Goal: Task Accomplishment & Management: Manage account settings

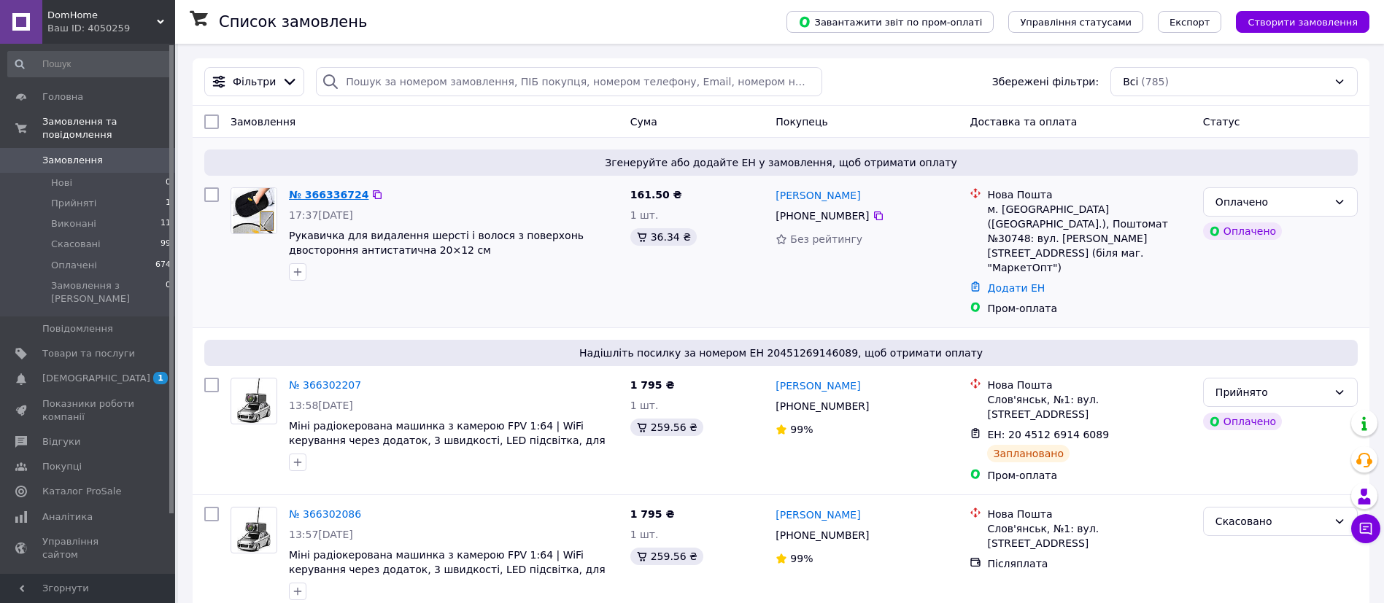
click at [337, 194] on link "№ 366336724" at bounding box center [329, 195] width 80 height 12
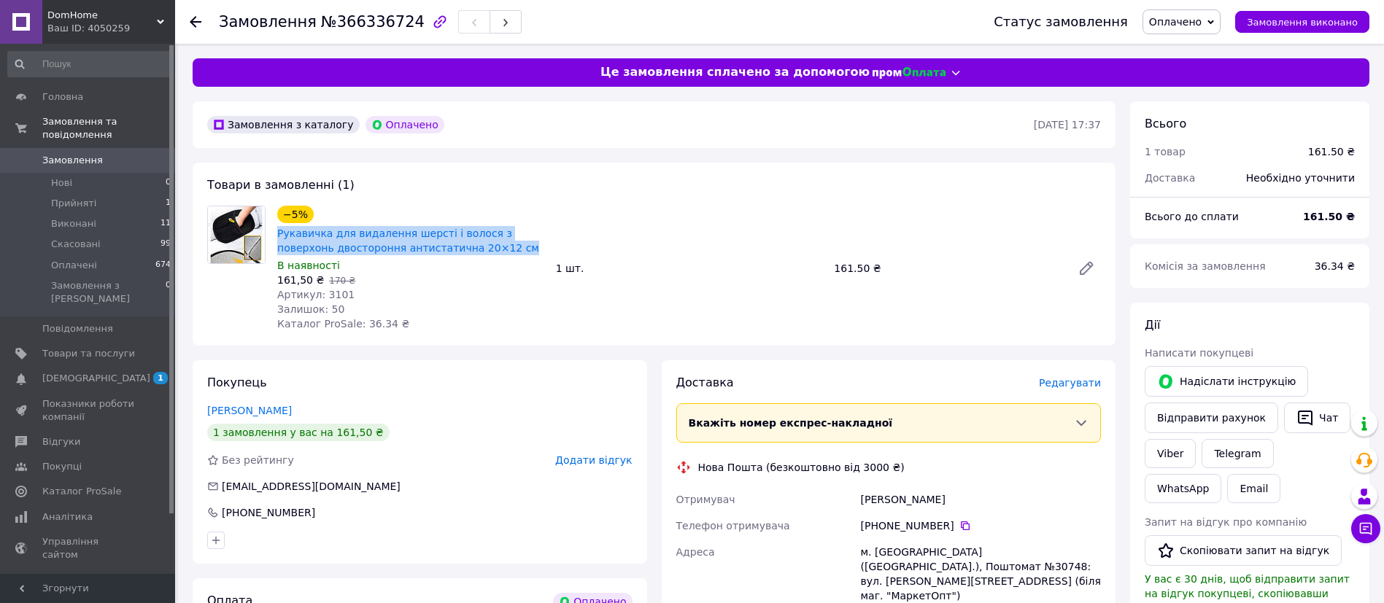
drag, startPoint x: 463, startPoint y: 250, endPoint x: 273, endPoint y: 235, distance: 190.3
click at [273, 235] on div "−5% Рукавичка для видалення шерсті і волося з поверхонь двостороння антистатичн…" at bounding box center [410, 268] width 279 height 131
copy link "Рукавичка для видалення шерсті і волося з поверхонь двостороння антистатична 20…"
drag, startPoint x: 349, startPoint y: 295, endPoint x: 320, endPoint y: 297, distance: 29.2
click at [320, 297] on div "Артикул: 3101" at bounding box center [410, 294] width 267 height 15
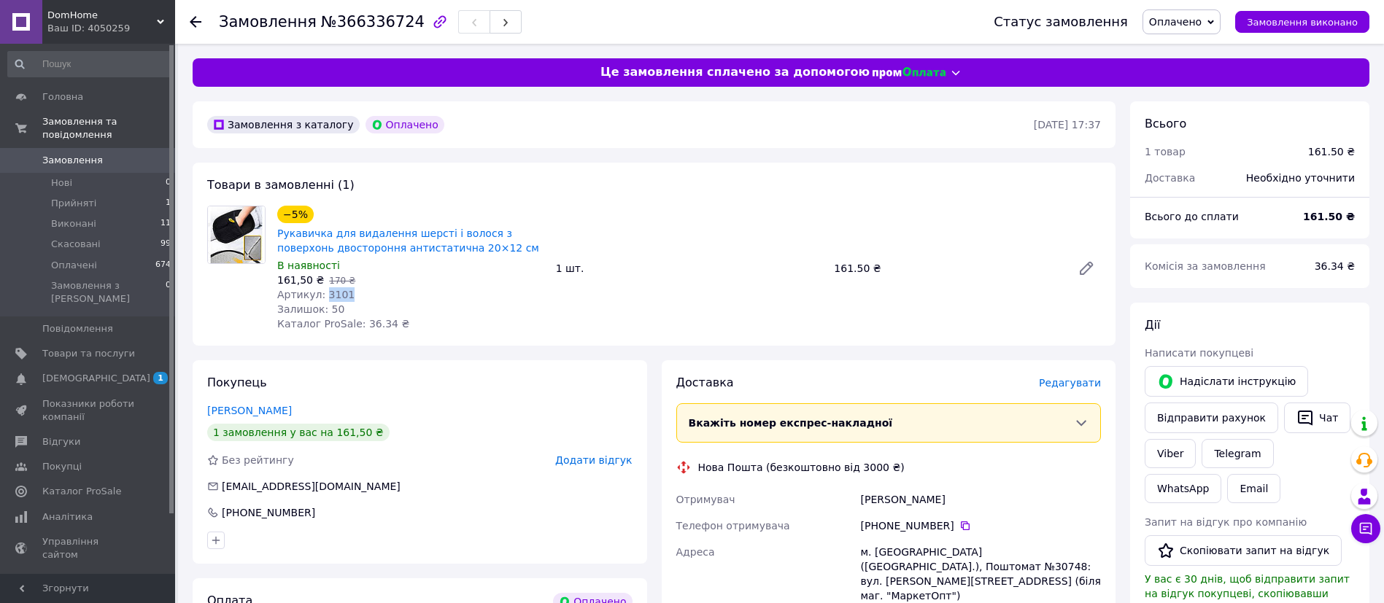
copy span "3101"
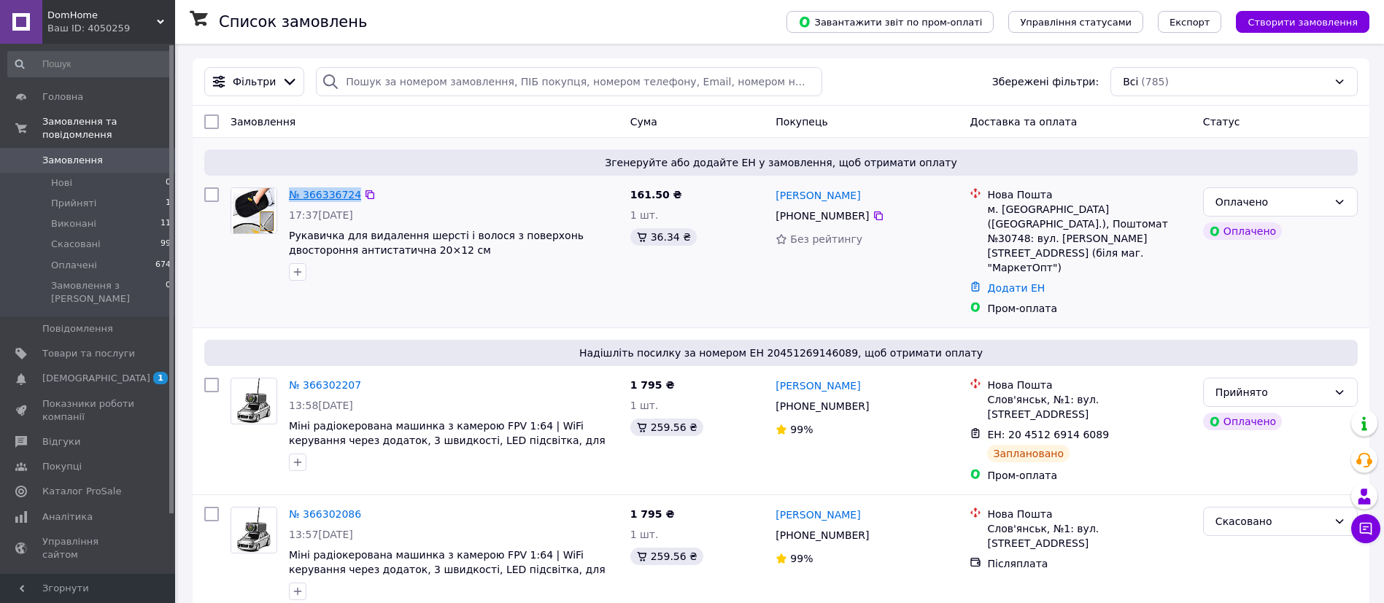
drag, startPoint x: 354, startPoint y: 198, endPoint x: 293, endPoint y: 195, distance: 61.4
click at [293, 195] on div "№ 366336724" at bounding box center [453, 195] width 333 height 18
copy div "№ 366336724"
click at [1347, 208] on div "Оплачено" at bounding box center [1280, 202] width 155 height 29
click at [1277, 243] on li "Прийнято" at bounding box center [1280, 234] width 153 height 26
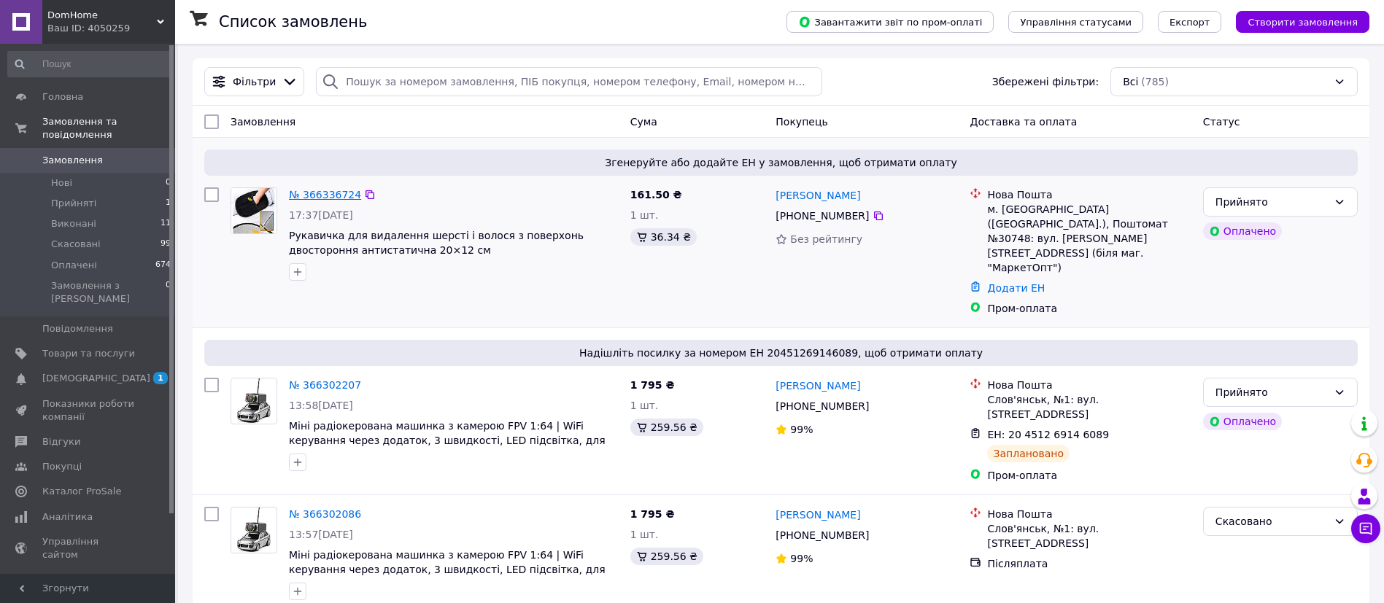
click at [335, 197] on link "№ 366336724" at bounding box center [325, 195] width 72 height 12
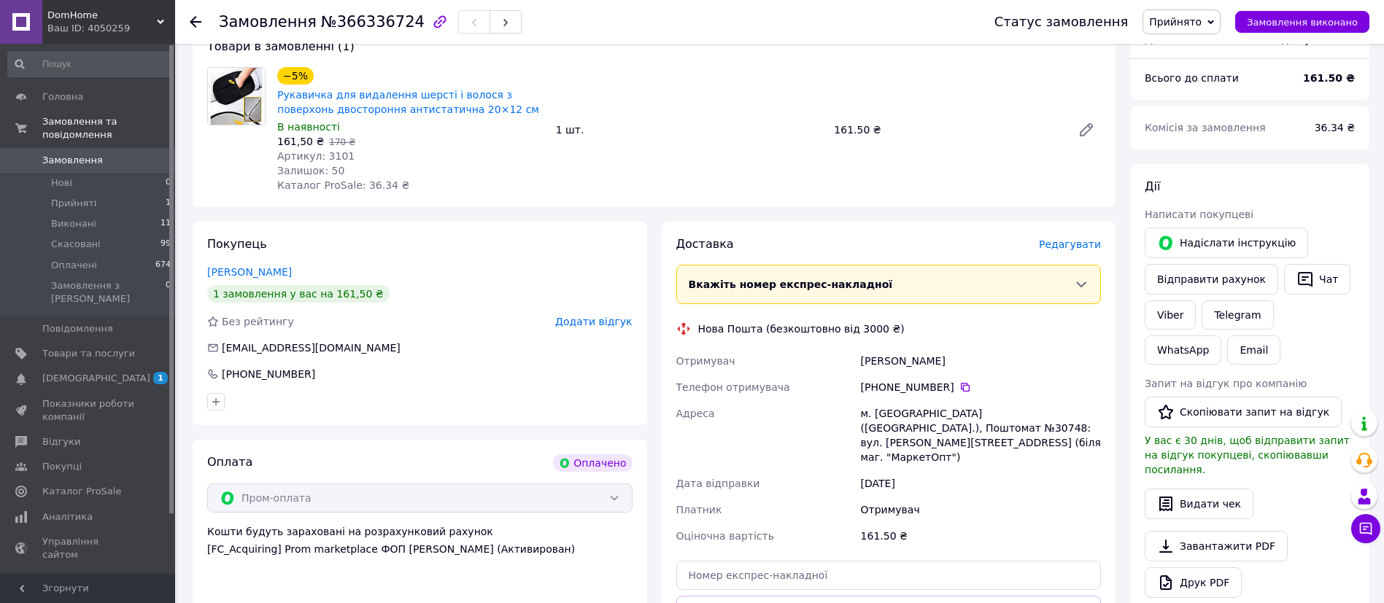
scroll to position [522, 0]
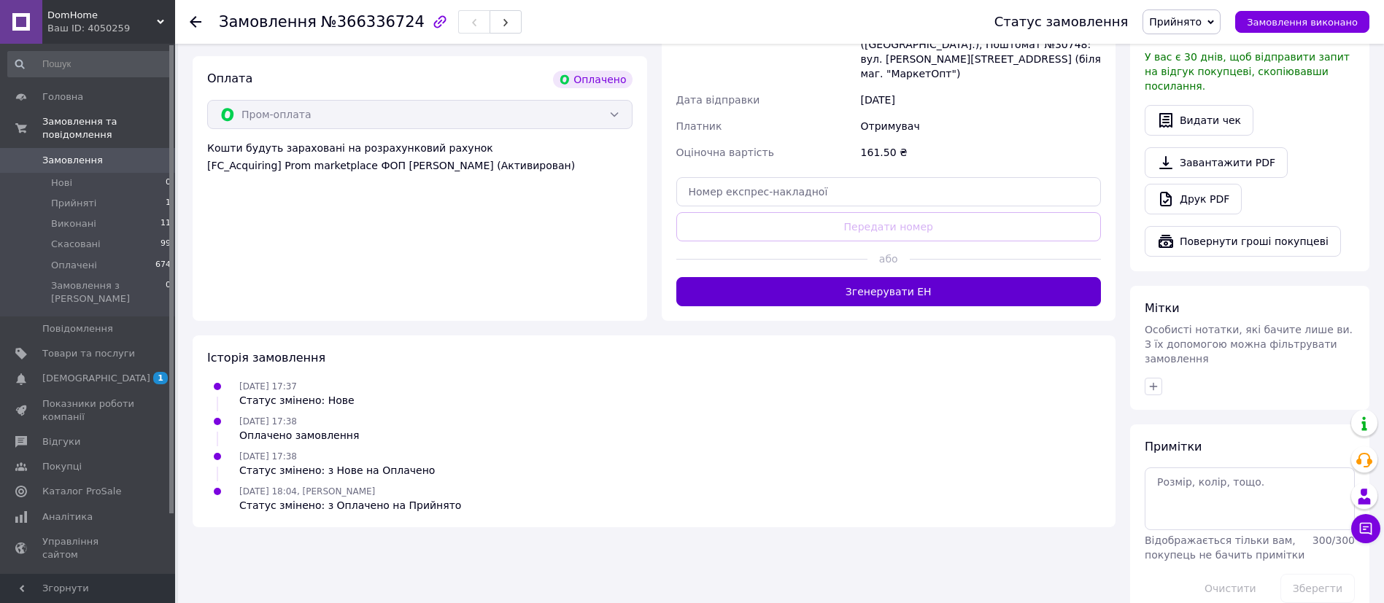
click at [919, 287] on button "Згенерувати ЕН" at bounding box center [888, 291] width 425 height 29
